Goal: Information Seeking & Learning: Check status

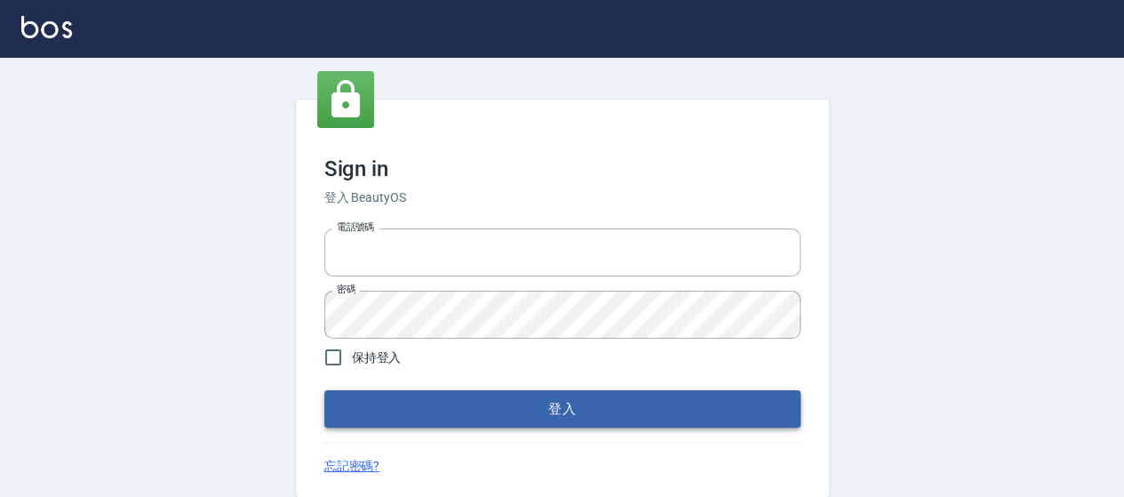
type input "0426657169"
click at [562, 409] on button "登入" at bounding box center [562, 408] width 476 height 37
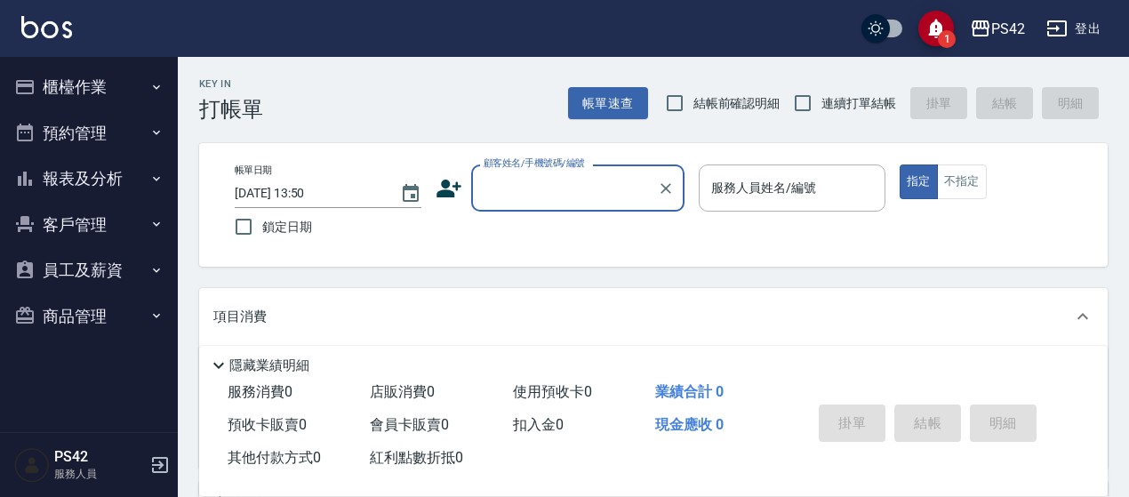
click at [64, 172] on button "報表及分析" at bounding box center [89, 179] width 164 height 46
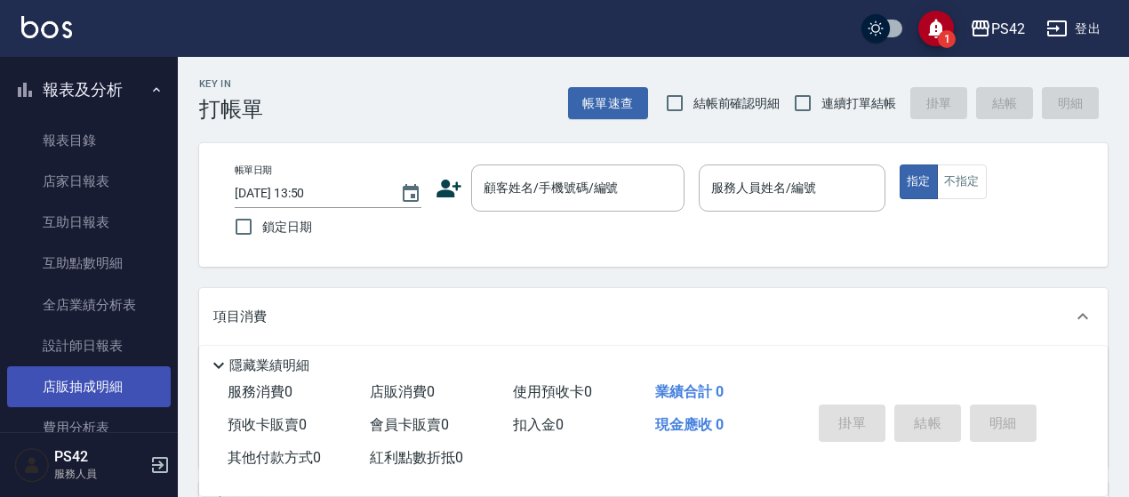
scroll to position [178, 0]
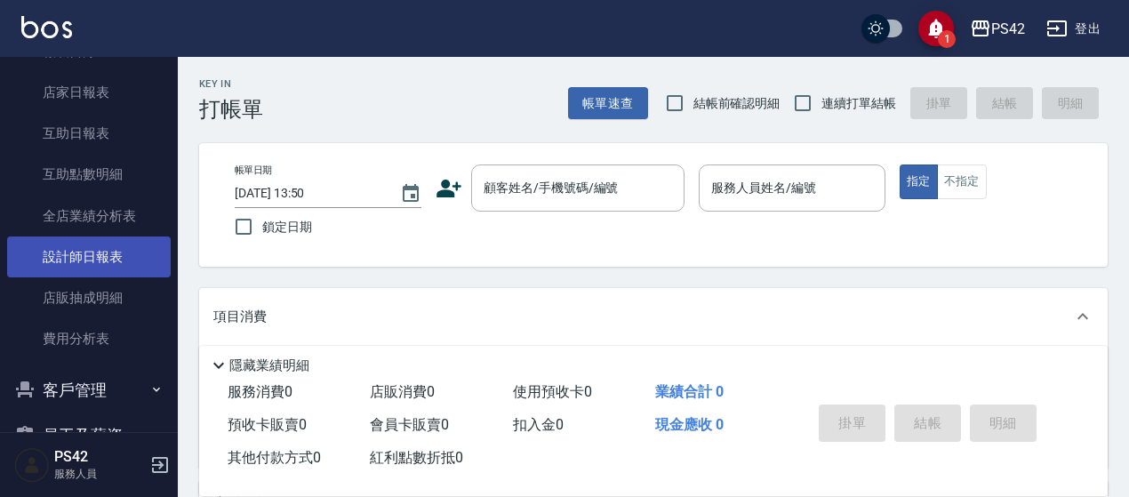
click at [105, 256] on link "設計師日報表" at bounding box center [89, 256] width 164 height 41
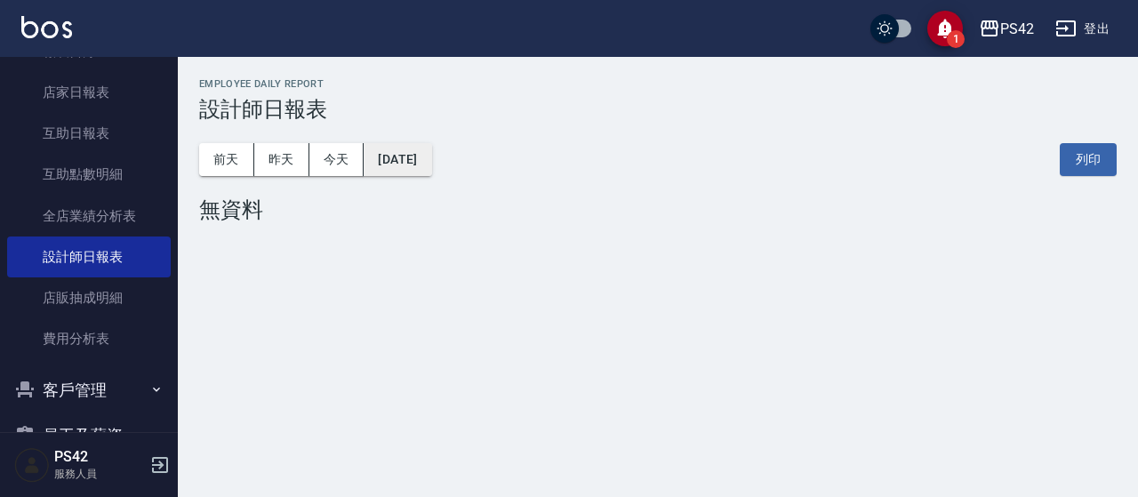
click at [431, 166] on button "[DATE]" at bounding box center [398, 159] width 68 height 33
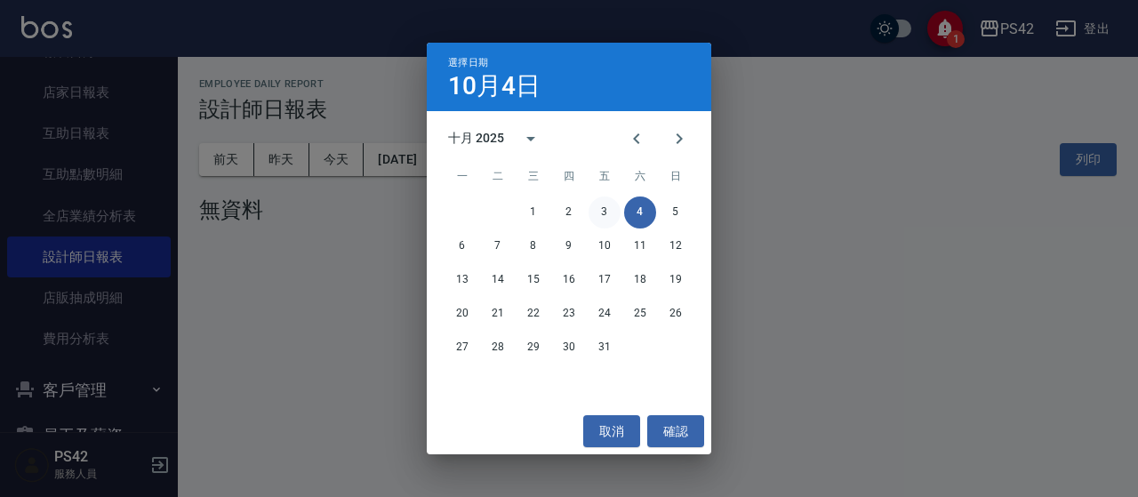
click at [600, 216] on button "3" at bounding box center [604, 212] width 32 height 32
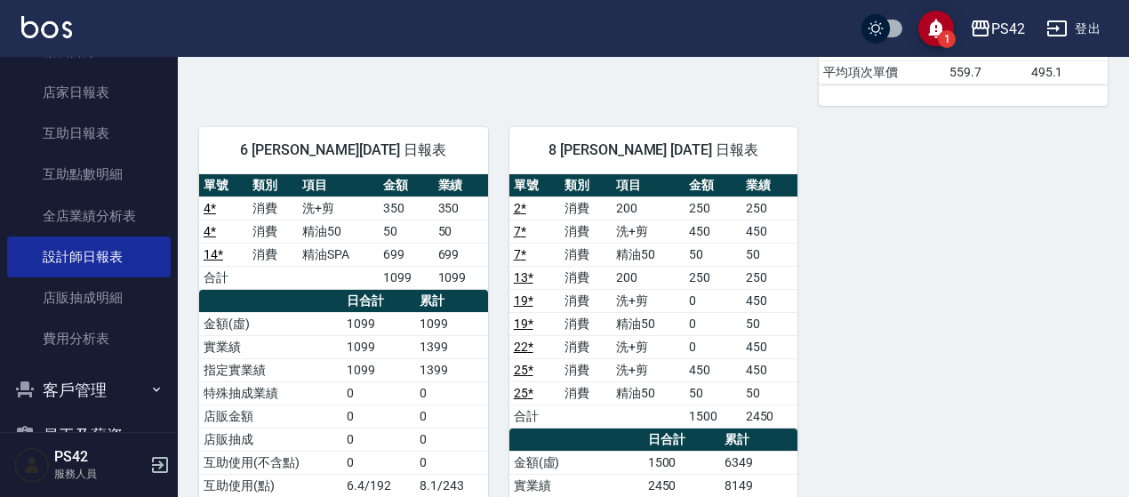
scroll to position [1156, 0]
